Goal: Transaction & Acquisition: Purchase product/service

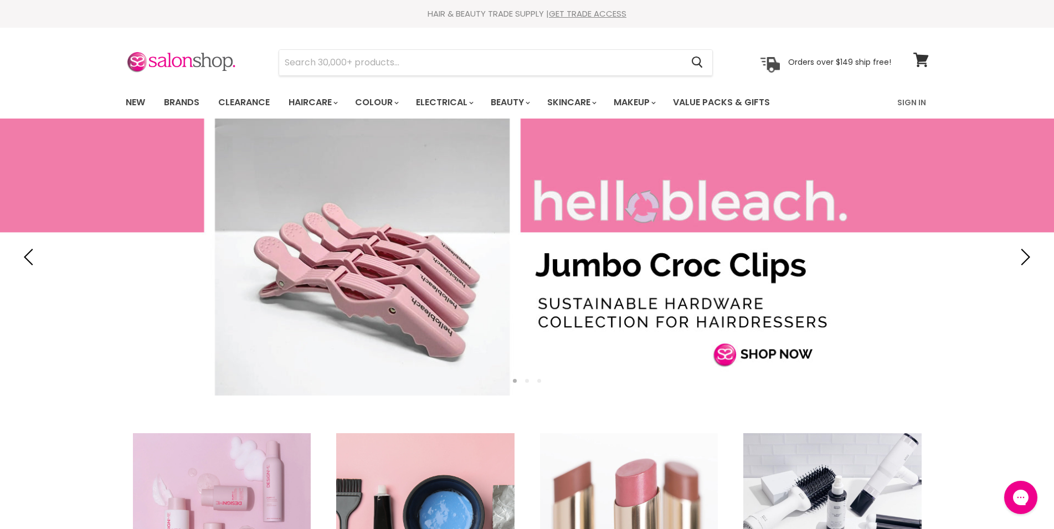
click at [305, 99] on link "Haircare" at bounding box center [312, 102] width 64 height 23
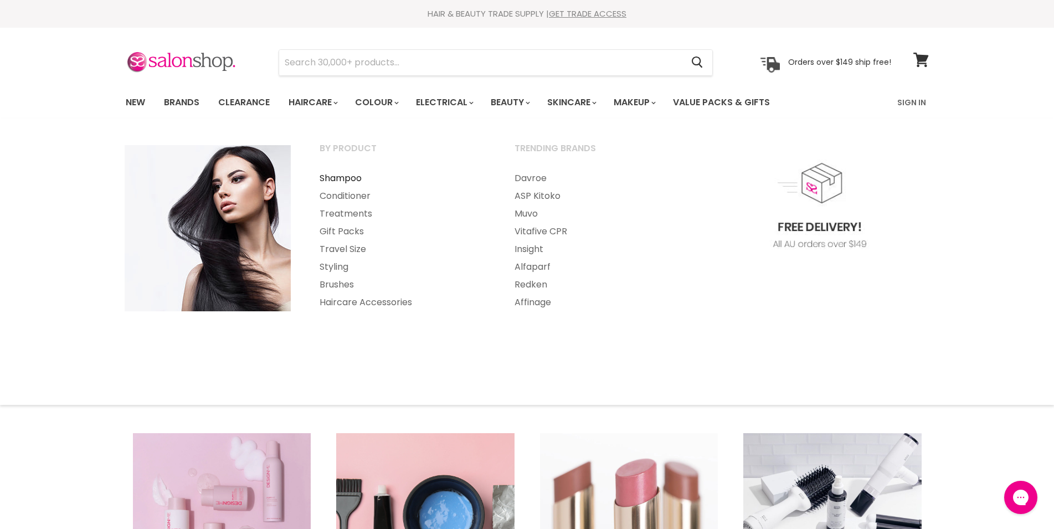
click at [347, 178] on link "Shampoo" at bounding box center [402, 179] width 193 height 18
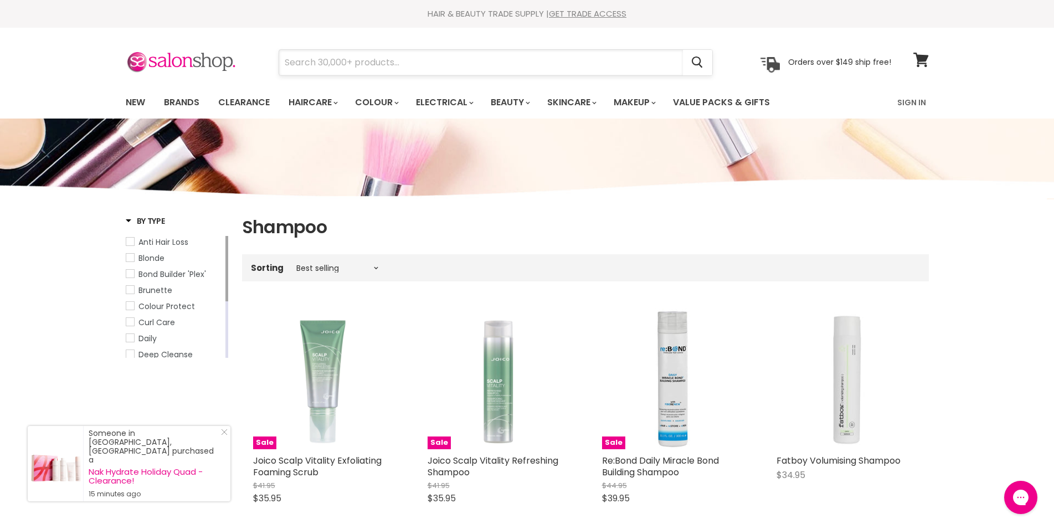
click at [325, 60] on input "Search" at bounding box center [481, 62] width 404 height 25
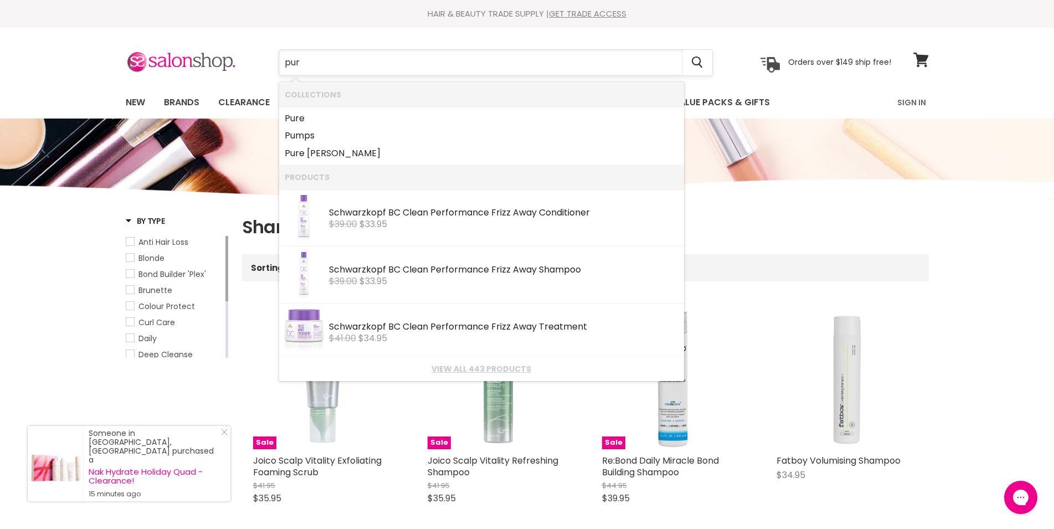
type input "pure"
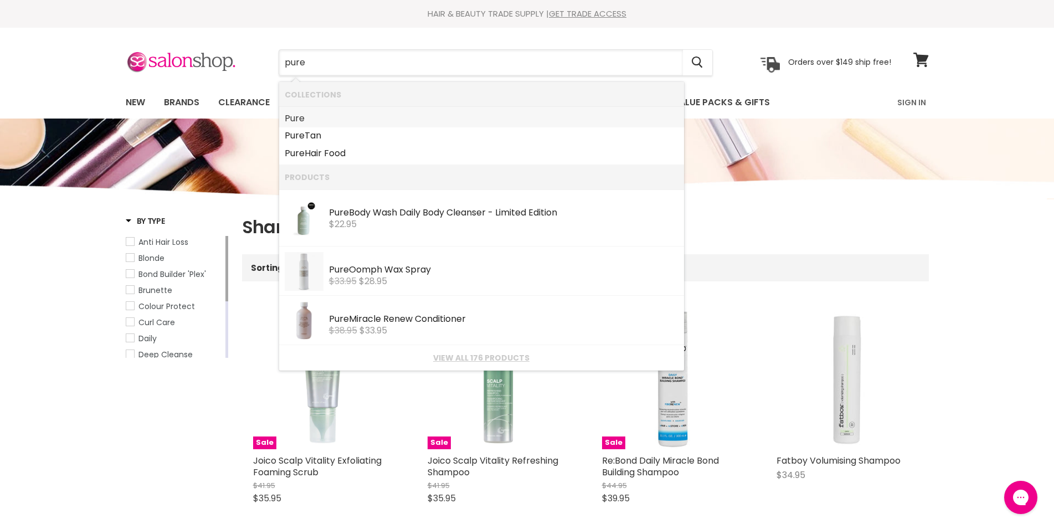
click at [293, 116] on b "Pure" at bounding box center [295, 118] width 20 height 13
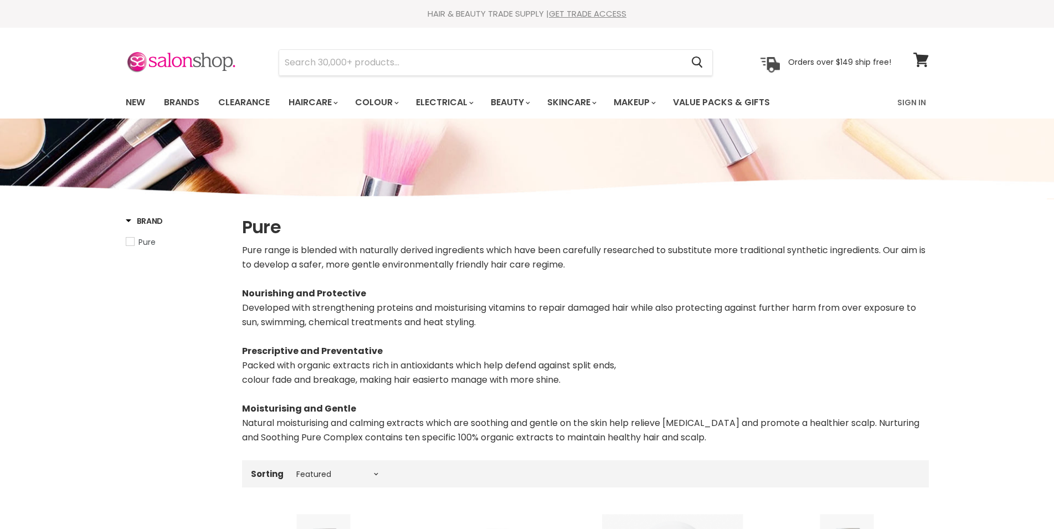
select select "manual"
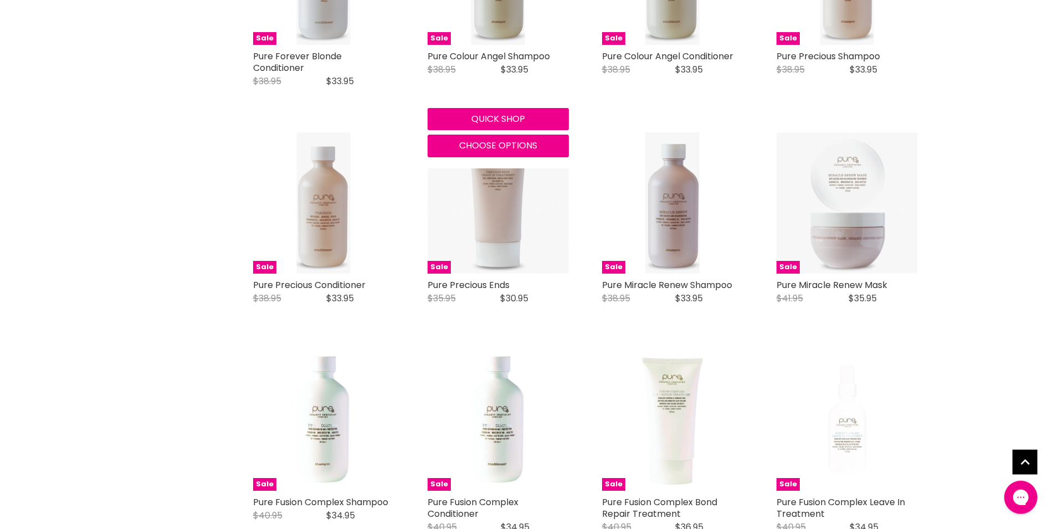
scroll to position [848, 0]
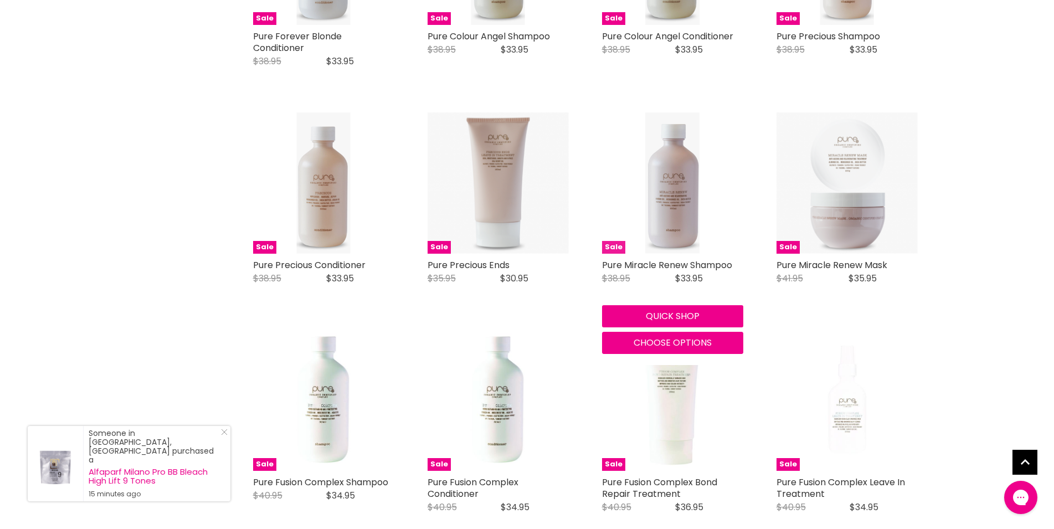
click at [682, 224] on img "Main content" at bounding box center [673, 182] width 54 height 141
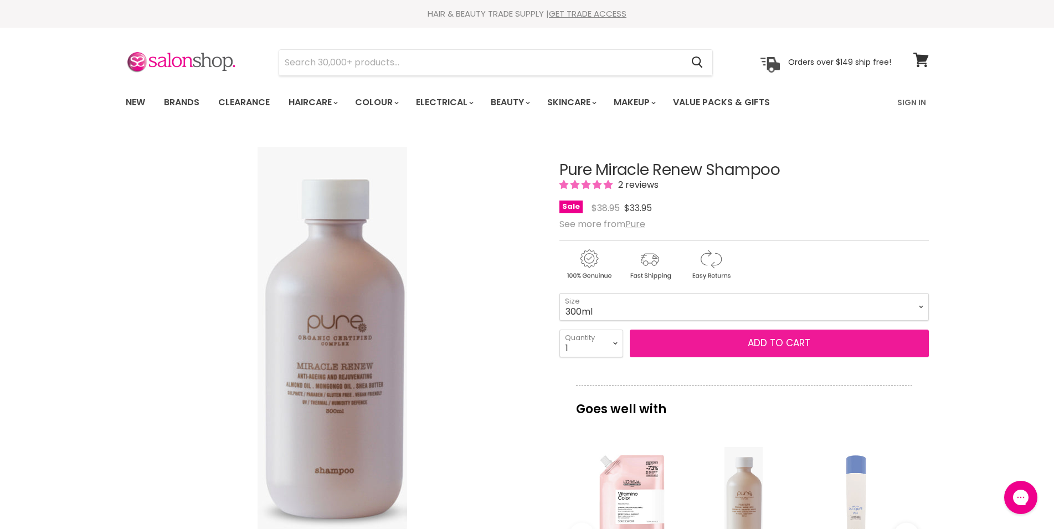
click at [766, 344] on span "Add to cart" at bounding box center [779, 342] width 63 height 13
click at [762, 344] on span "Add to cart" at bounding box center [779, 342] width 63 height 13
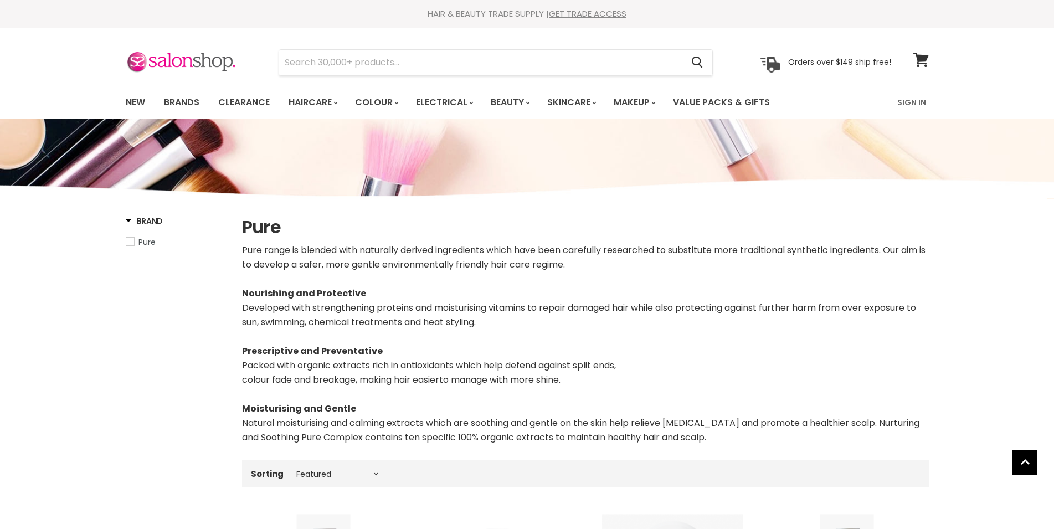
select select "manual"
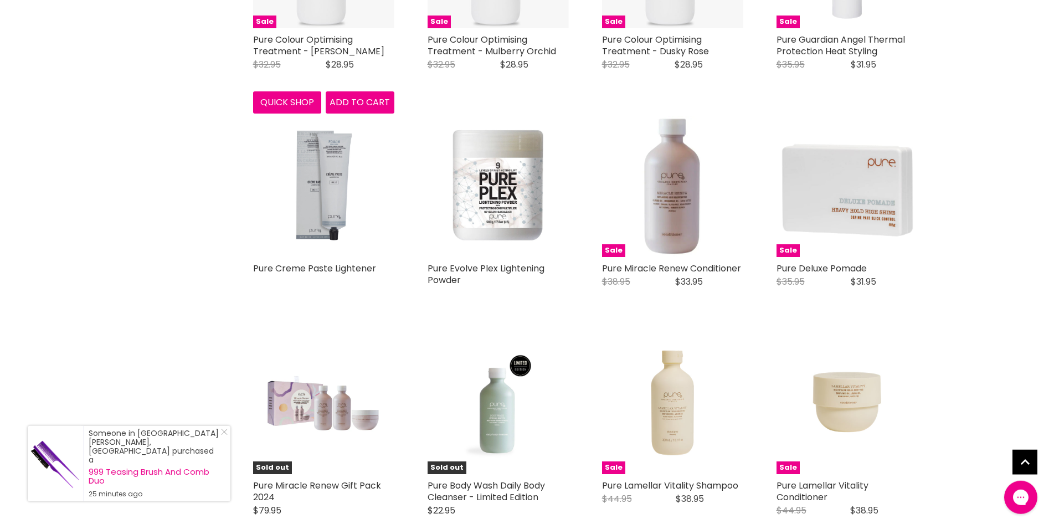
scroll to position [2644, 0]
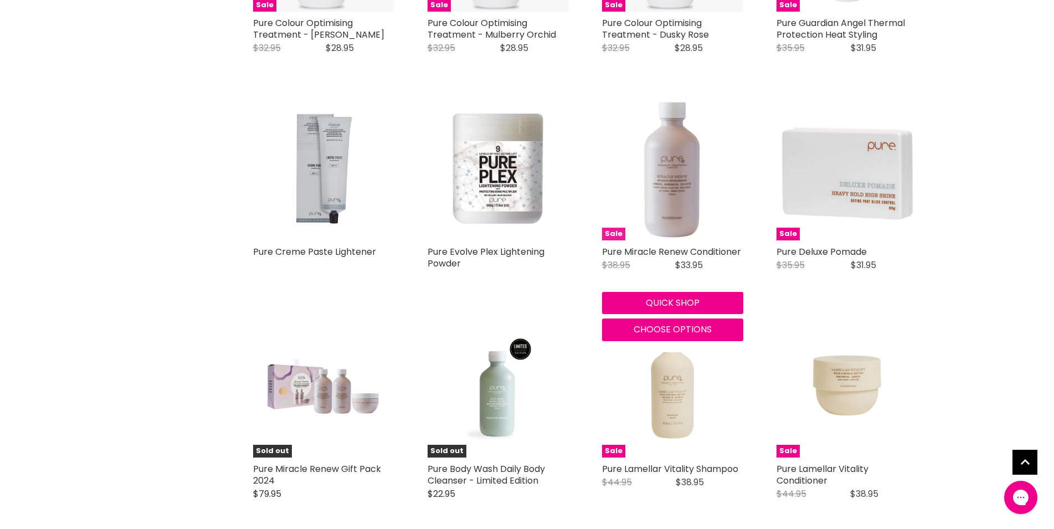
click at [669, 238] on img "Main content" at bounding box center [672, 169] width 141 height 141
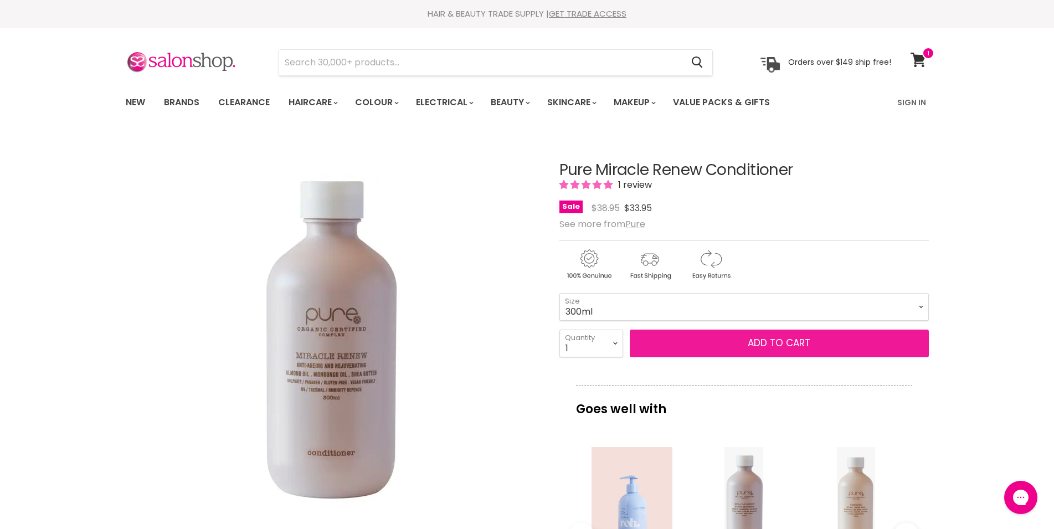
click at [760, 344] on span "Add to cart" at bounding box center [779, 342] width 63 height 13
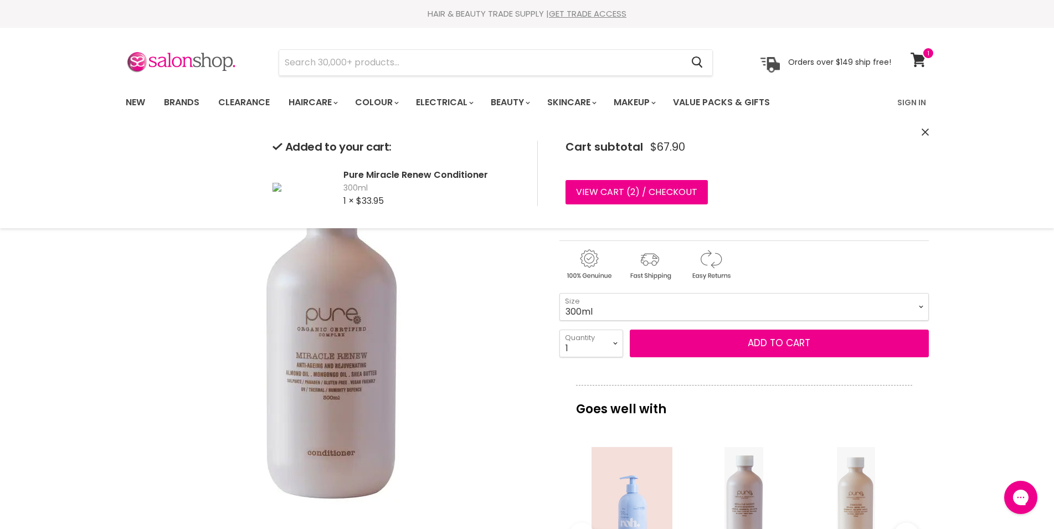
click at [921, 305] on select "300ml 1 Litre" at bounding box center [745, 307] width 370 height 28
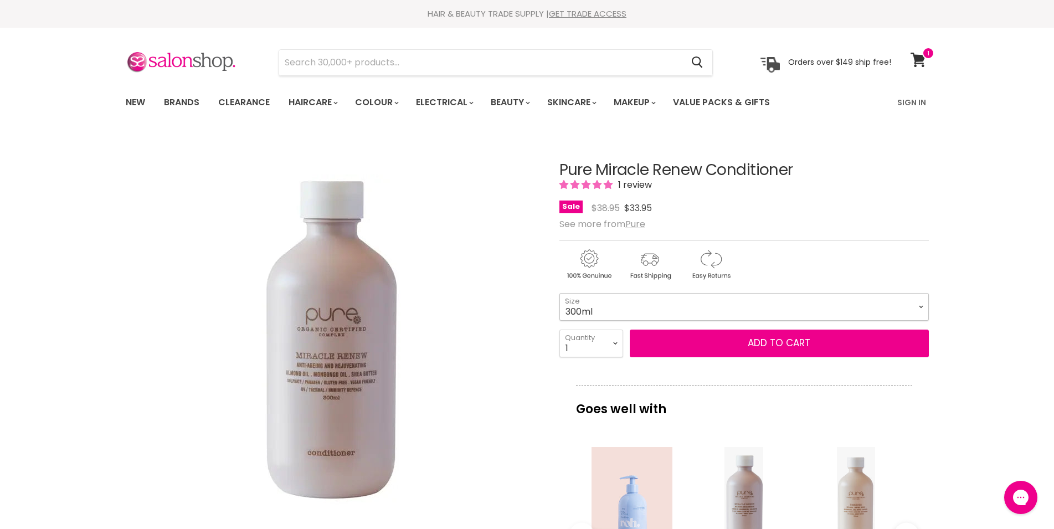
click at [560, 293] on select "300ml 1 Litre" at bounding box center [745, 307] width 370 height 28
click at [458, 258] on img "Pure Miracle Renew Conditioner image. Click or Scroll to Zoom." at bounding box center [332, 341] width 332 height 332
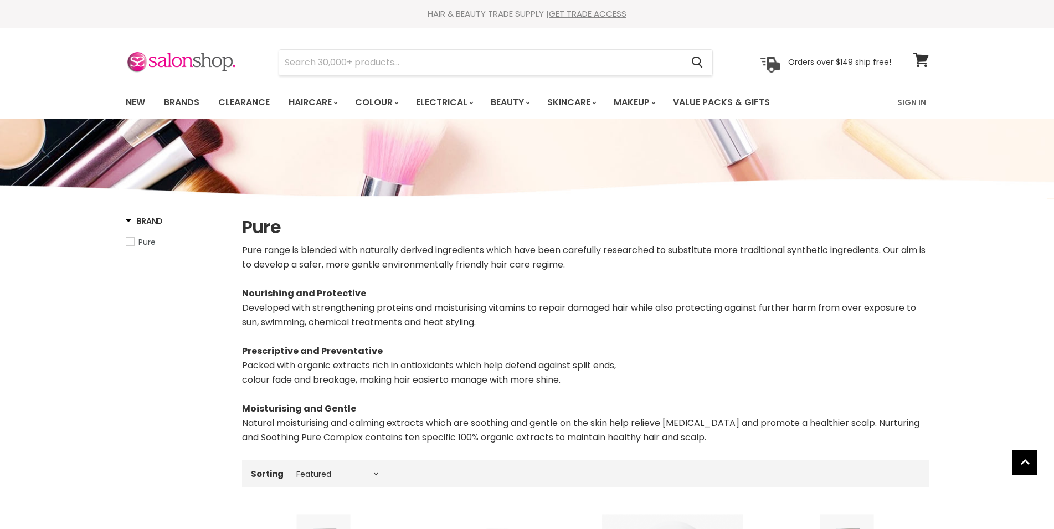
select select "manual"
click at [366, 64] on input "Search" at bounding box center [481, 62] width 404 height 25
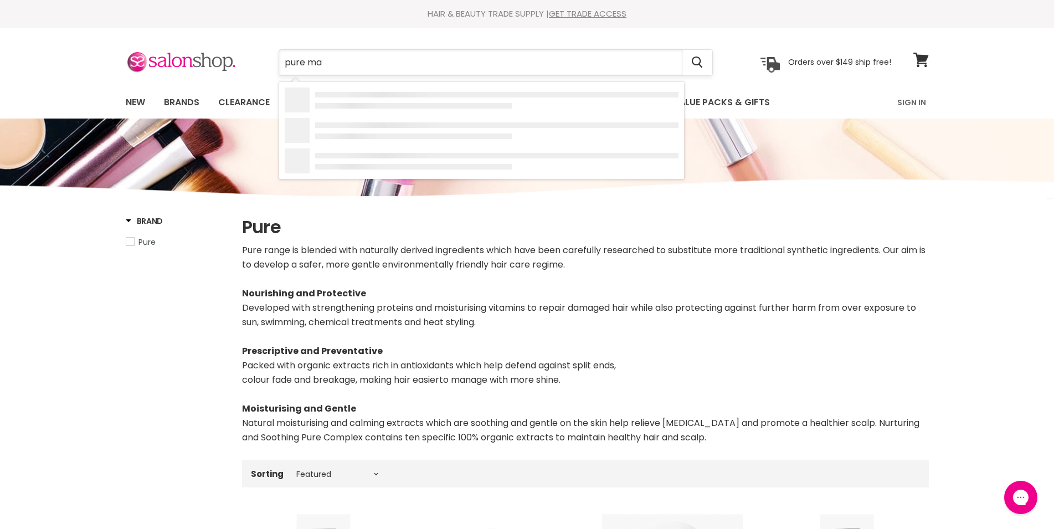
type input "pure mas"
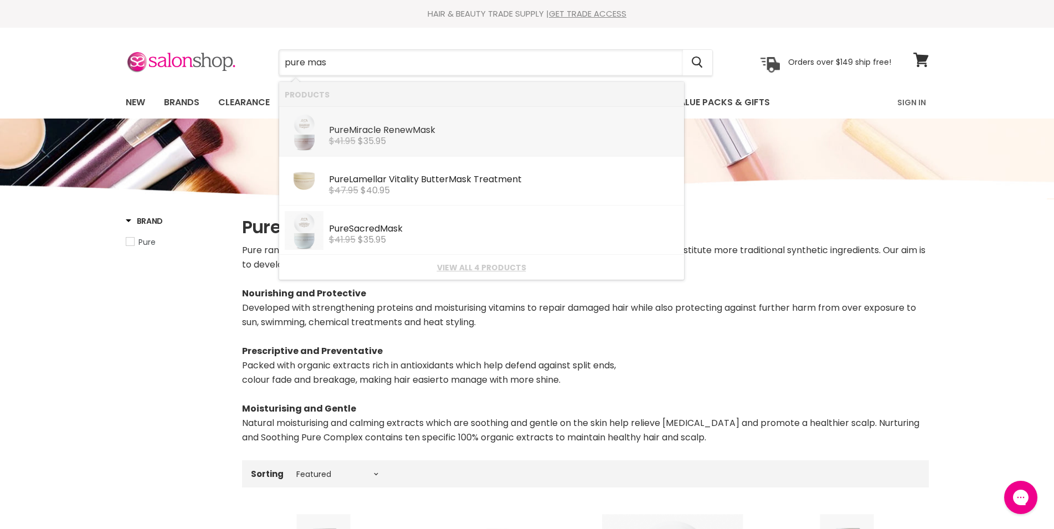
click at [402, 129] on div "Pure Miracle Renew Mas k" at bounding box center [504, 131] width 350 height 12
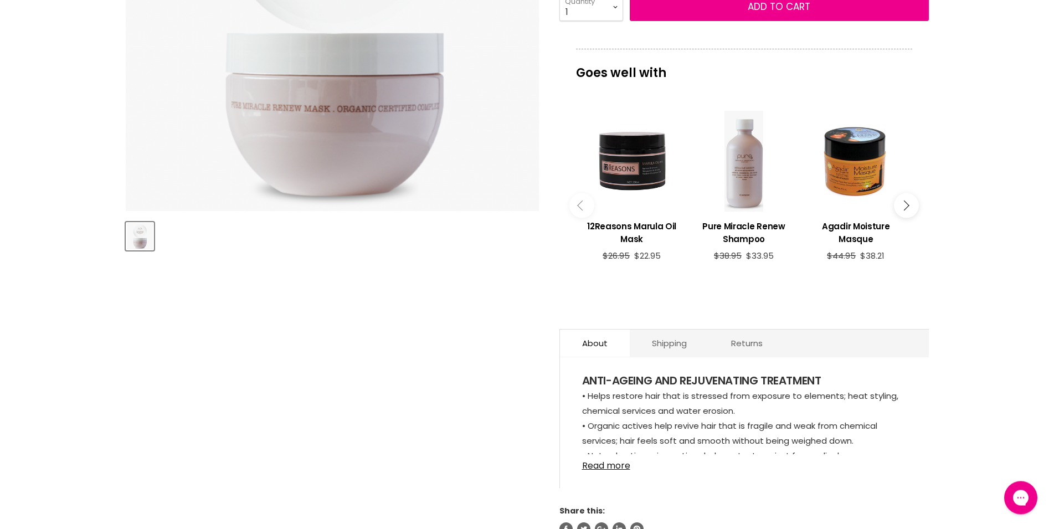
scroll to position [339, 0]
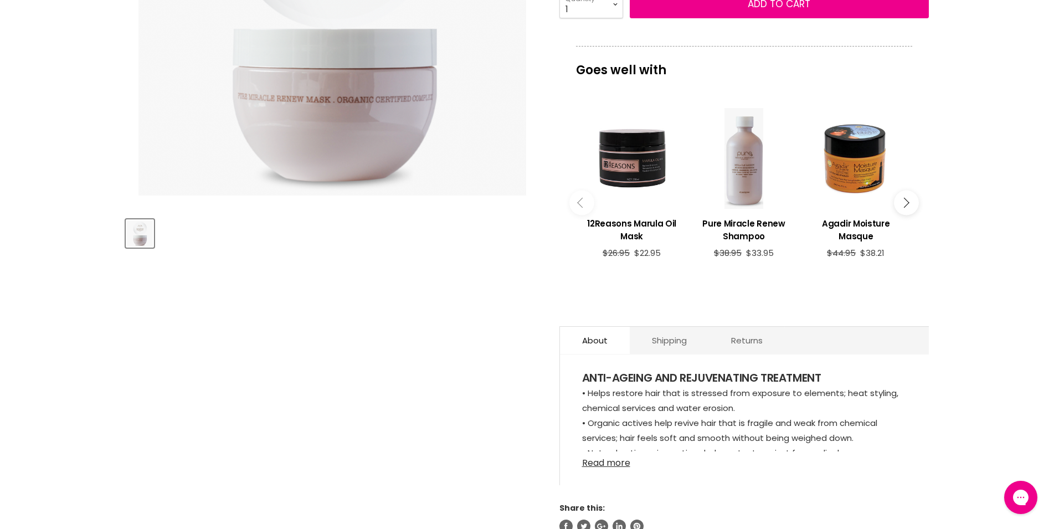
click at [613, 454] on link "Read more" at bounding box center [744, 460] width 325 height 17
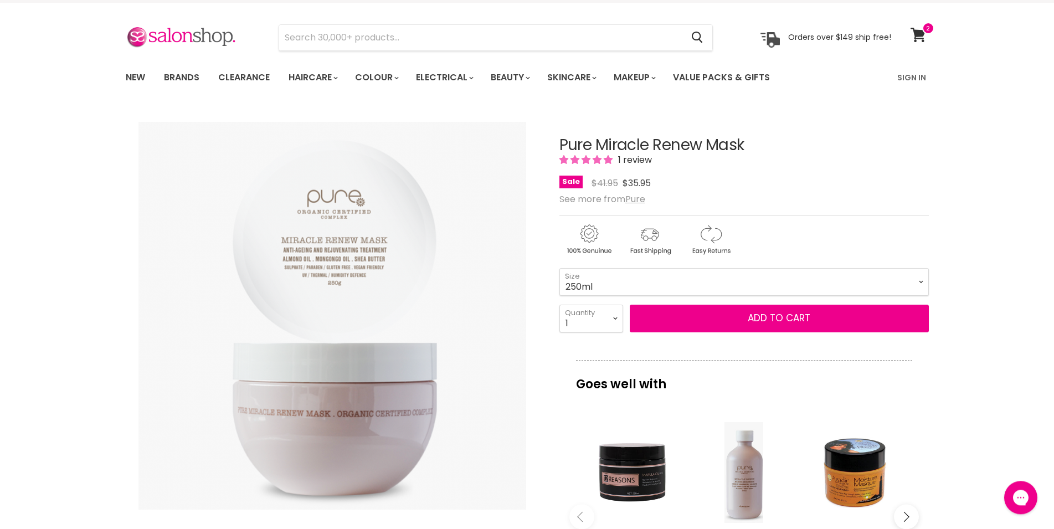
scroll to position [0, 0]
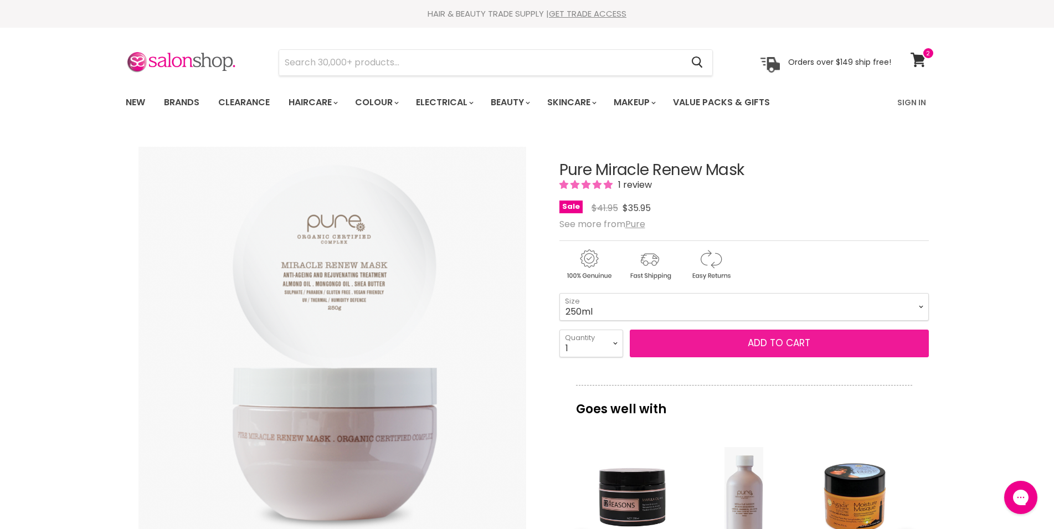
click at [751, 342] on span "Add to cart" at bounding box center [779, 342] width 63 height 13
click at [759, 342] on span "Add to cart" at bounding box center [779, 342] width 63 height 13
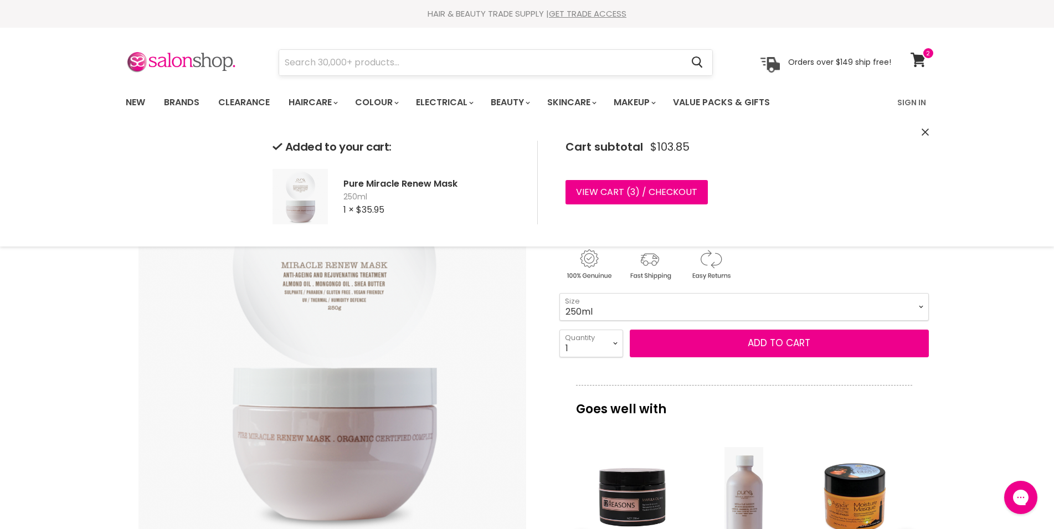
click at [334, 62] on input "Search" at bounding box center [481, 62] width 404 height 25
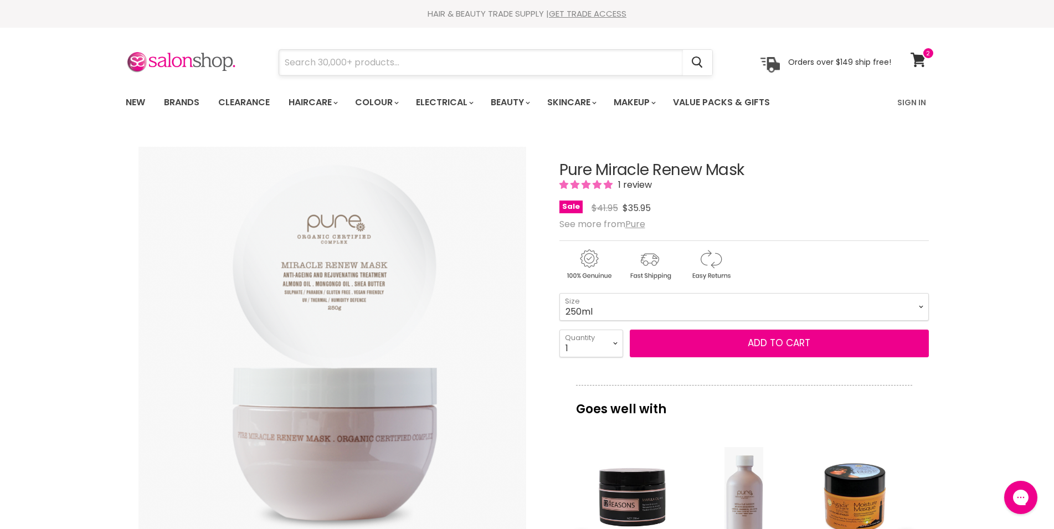
click at [303, 59] on input "Search" at bounding box center [481, 62] width 404 height 25
type input "juuce hair lacquer"
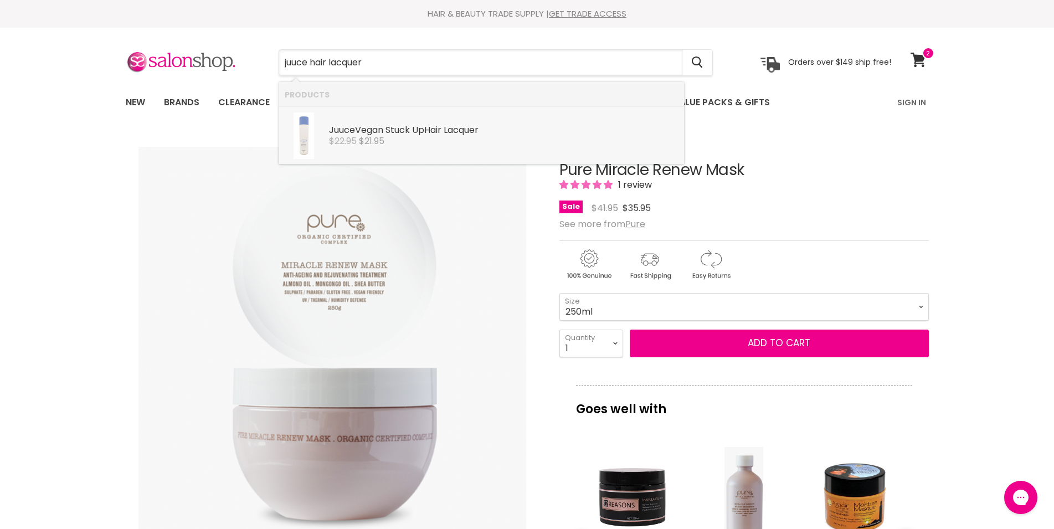
click at [345, 132] on b "Juuce" at bounding box center [342, 130] width 26 height 13
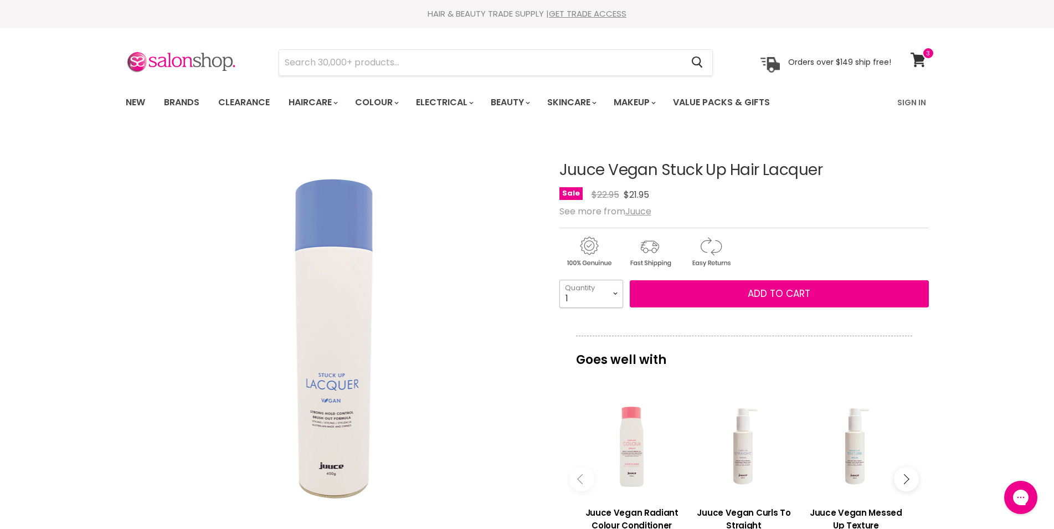
click at [560, 280] on select "1 2 3 4 5 6 7 8 9 10+" at bounding box center [592, 294] width 64 height 28
select select "2"
click option "2" at bounding box center [0, 0] width 0 height 0
type input "2"
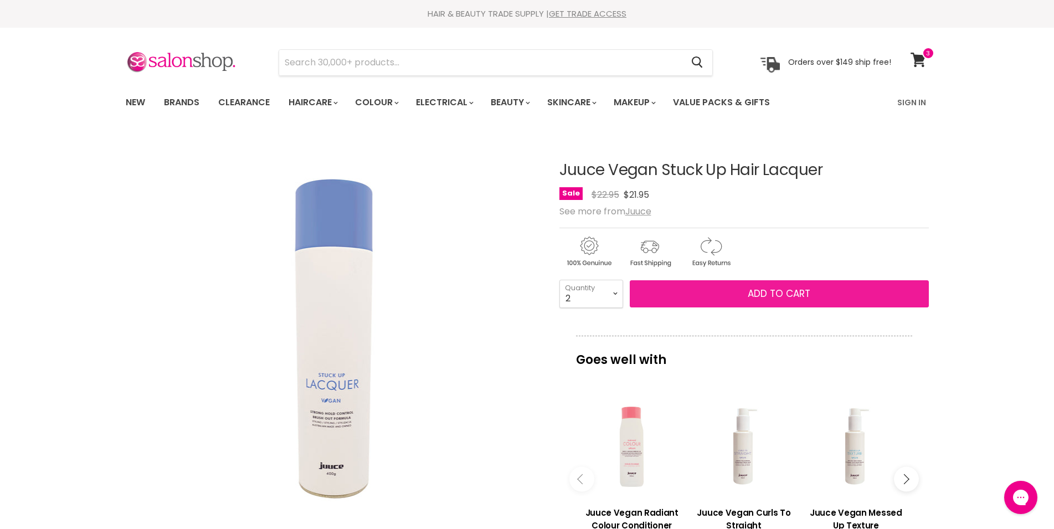
click at [750, 290] on span "Add to cart" at bounding box center [779, 293] width 63 height 13
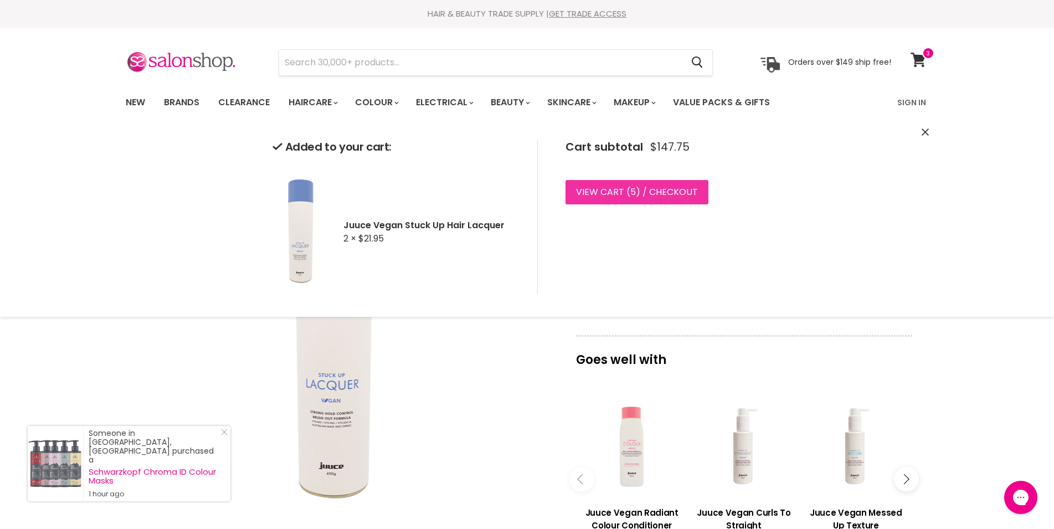
click at [654, 192] on link "View cart ( 5 ) / Checkout" at bounding box center [637, 192] width 143 height 24
